Goal: Task Accomplishment & Management: Manage account settings

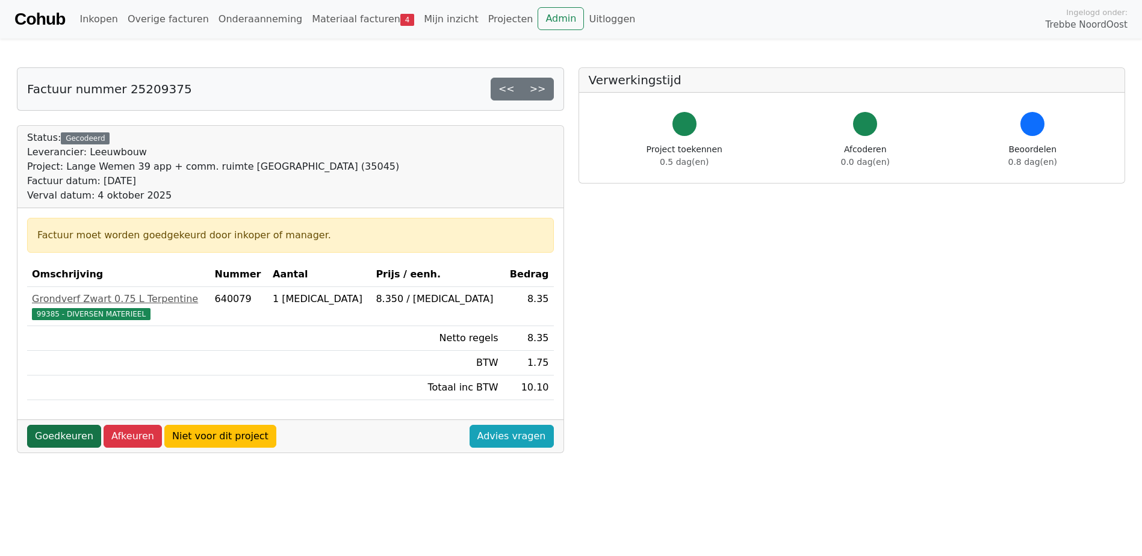
click at [64, 438] on link "Goedkeuren" at bounding box center [64, 436] width 74 height 23
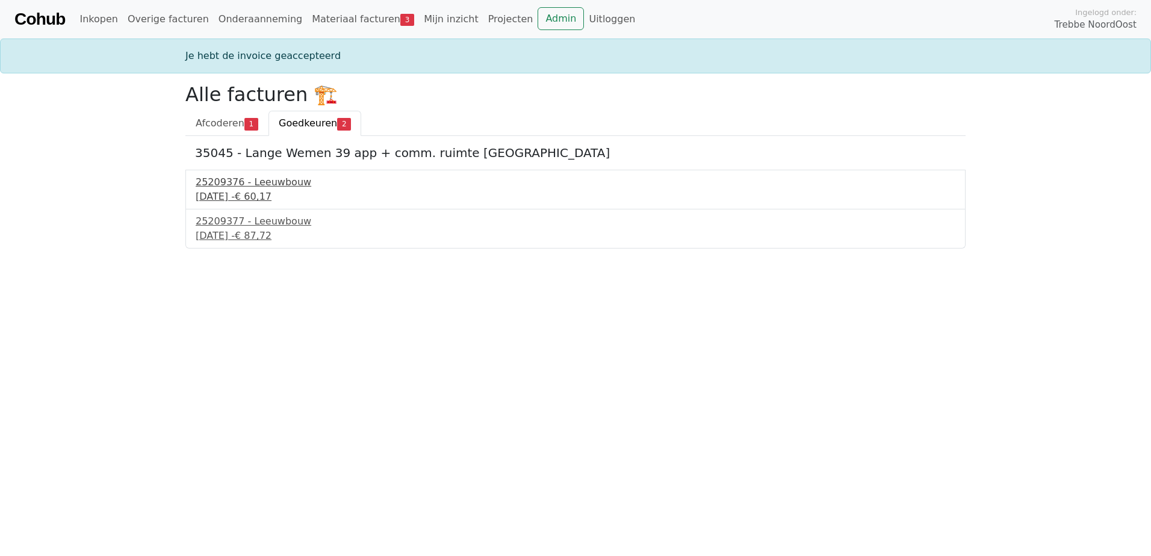
click at [239, 180] on div "25209376 - Leeuwbouw" at bounding box center [576, 182] width 760 height 14
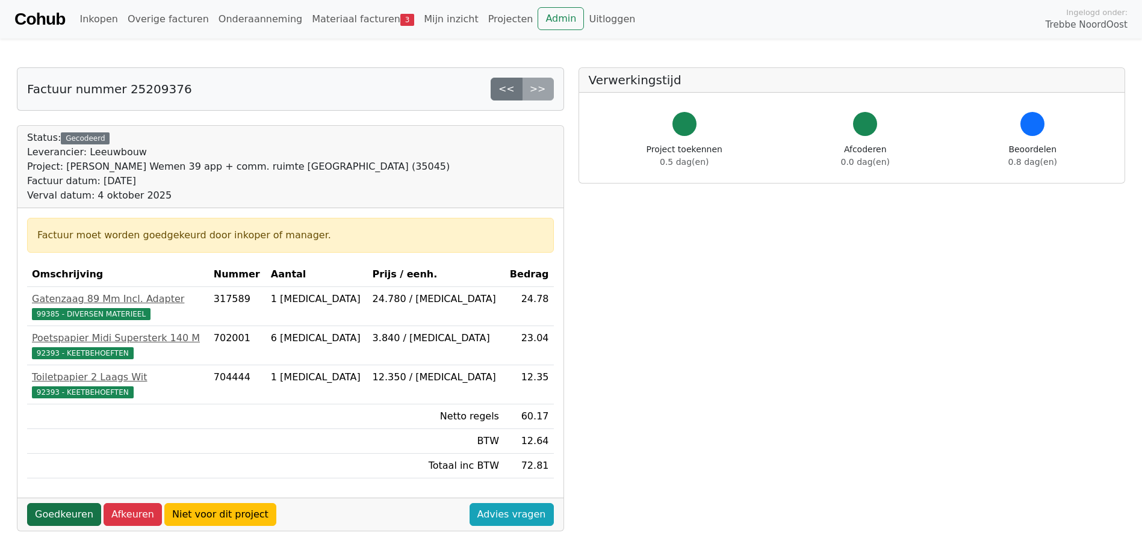
click at [76, 511] on link "Goedkeuren" at bounding box center [64, 514] width 74 height 23
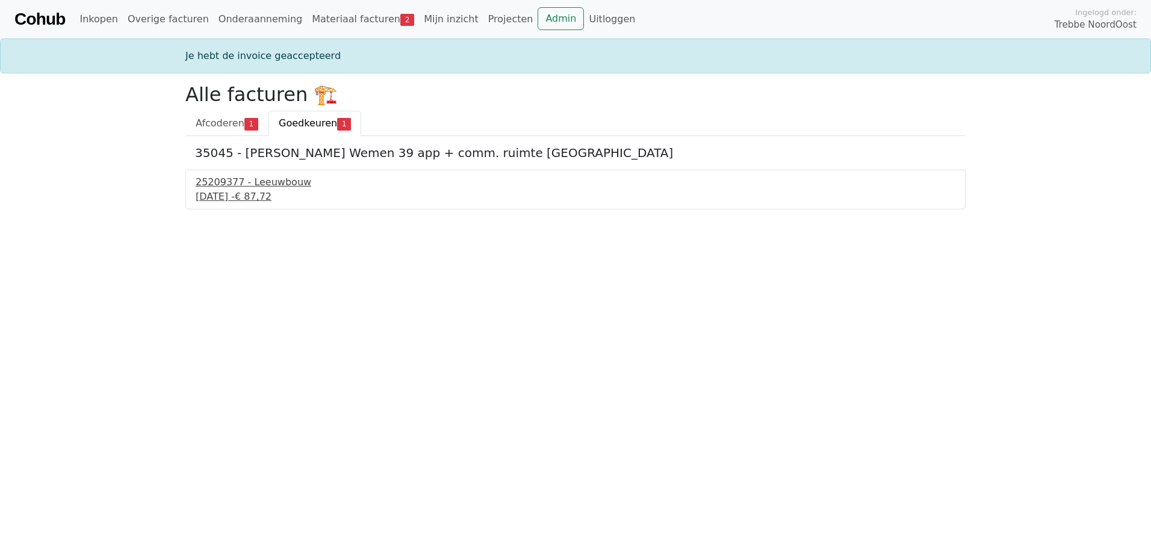
click at [229, 191] on div "4 september 2025 - € 87,72" at bounding box center [576, 197] width 760 height 14
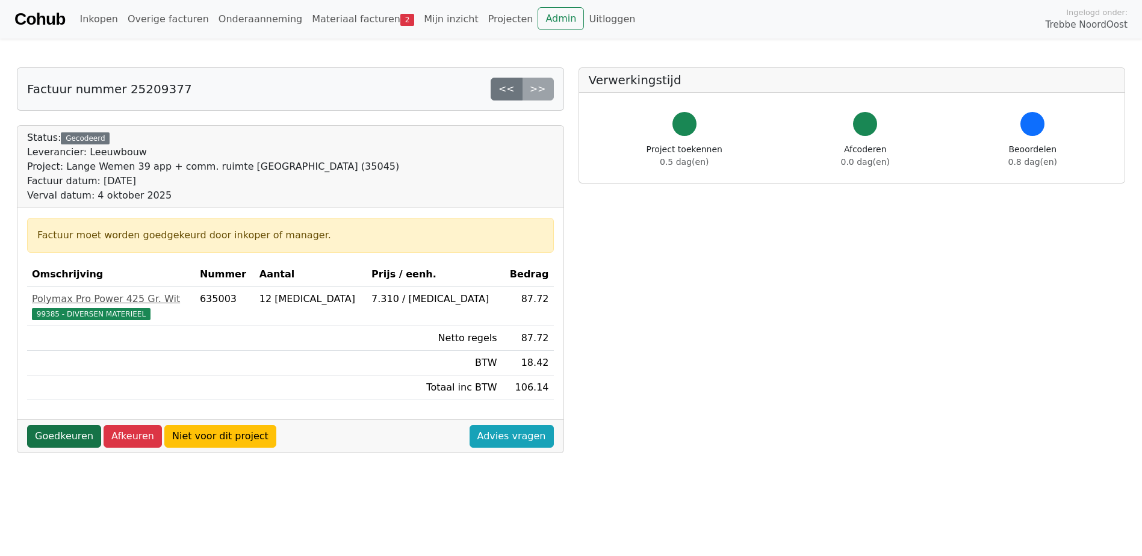
click at [73, 436] on link "Goedkeuren" at bounding box center [64, 436] width 74 height 23
